Goal: Check status: Check status

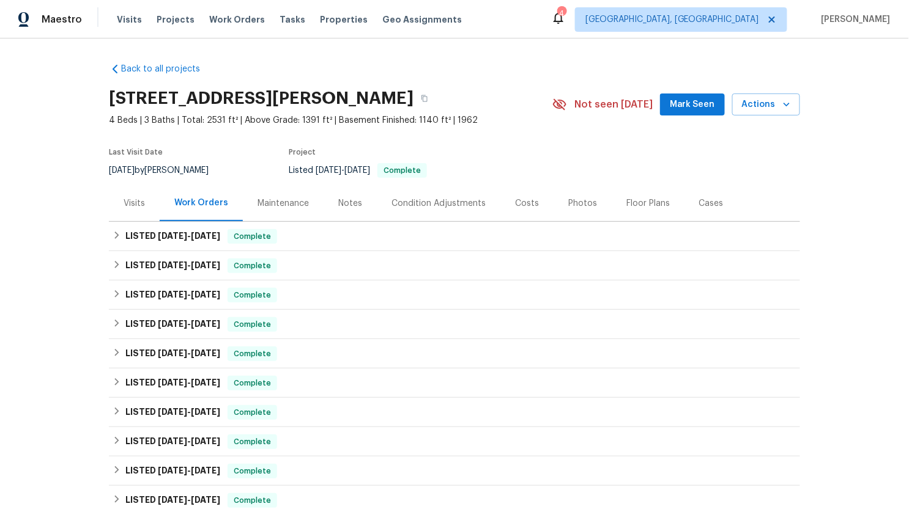
click at [124, 194] on div "Visits" at bounding box center [134, 203] width 51 height 36
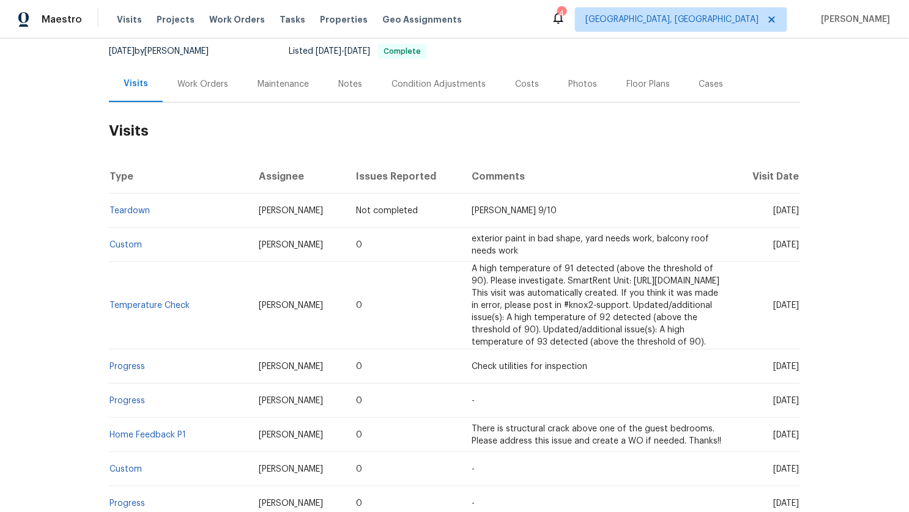
scroll to position [122, 0]
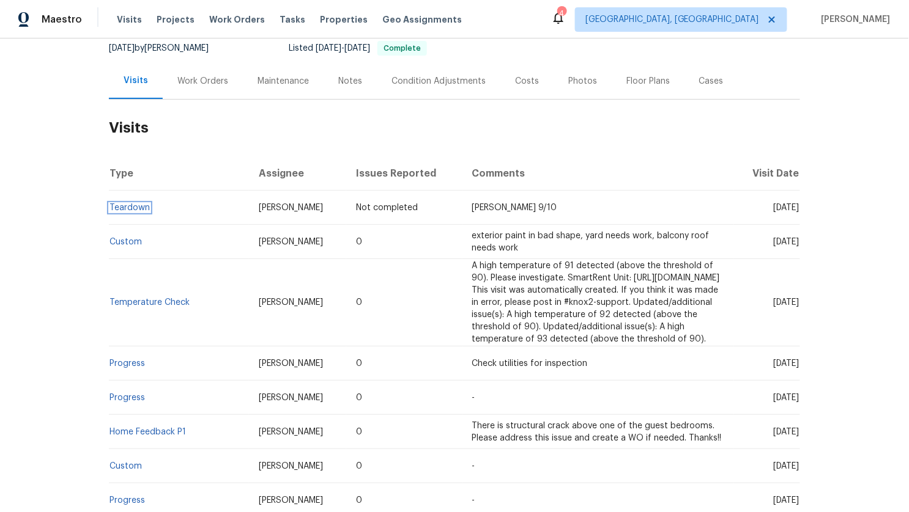
click at [130, 207] on link "Teardown" at bounding box center [129, 208] width 40 height 9
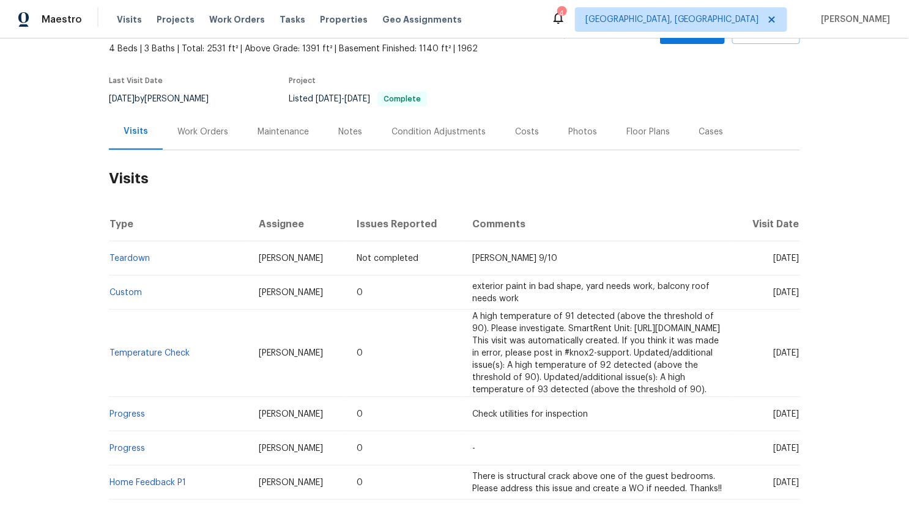
scroll to position [78, 0]
